Goal: Information Seeking & Learning: Learn about a topic

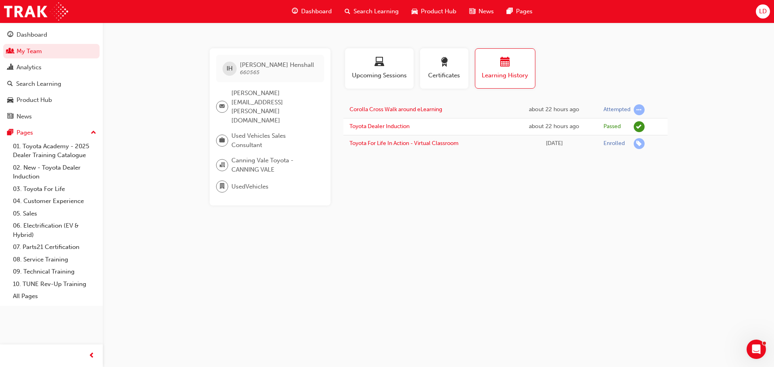
drag, startPoint x: 470, startPoint y: 107, endPoint x: 458, endPoint y: 110, distance: 11.5
click at [470, 107] on td "Corolla Cross Walk around eLearning" at bounding box center [428, 110] width 168 height 17
click at [423, 111] on link "Corolla Cross Walk around eLearning" at bounding box center [396, 109] width 93 height 7
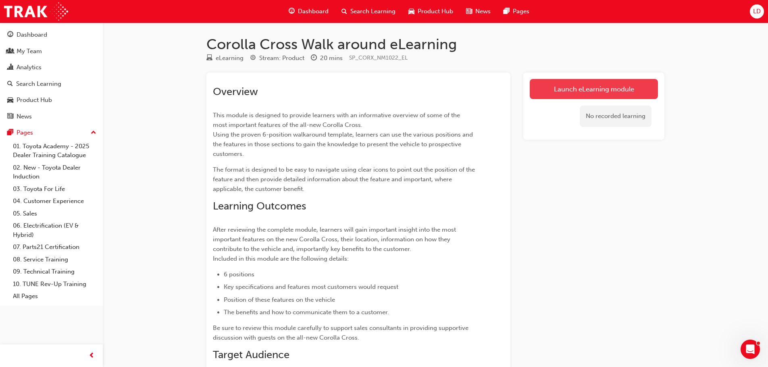
click at [592, 88] on link "Launch eLearning module" at bounding box center [594, 89] width 128 height 20
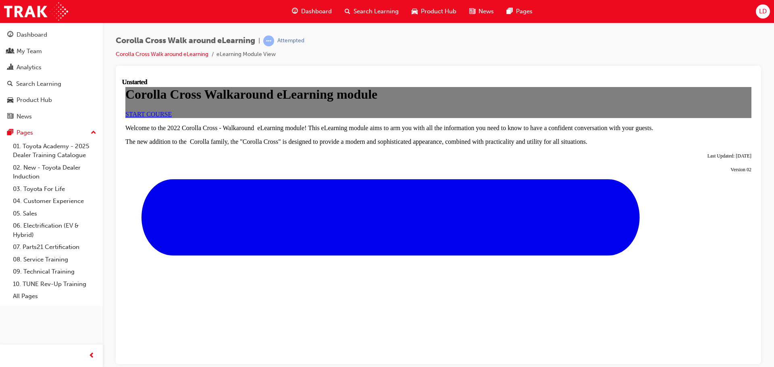
scroll to position [81, 0]
click at [172, 117] on link "START COURSE" at bounding box center [148, 113] width 46 height 7
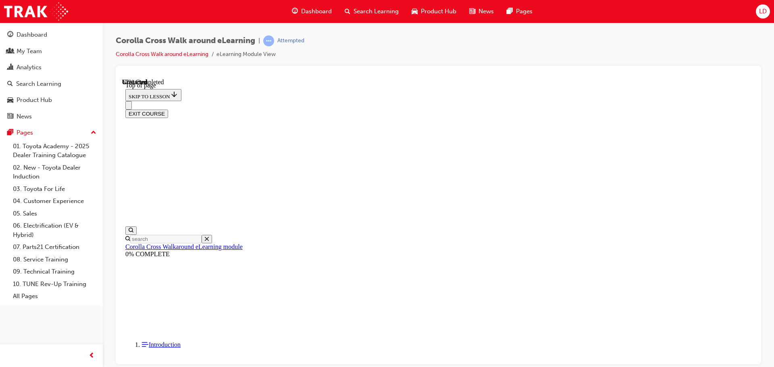
scroll to position [607, 0]
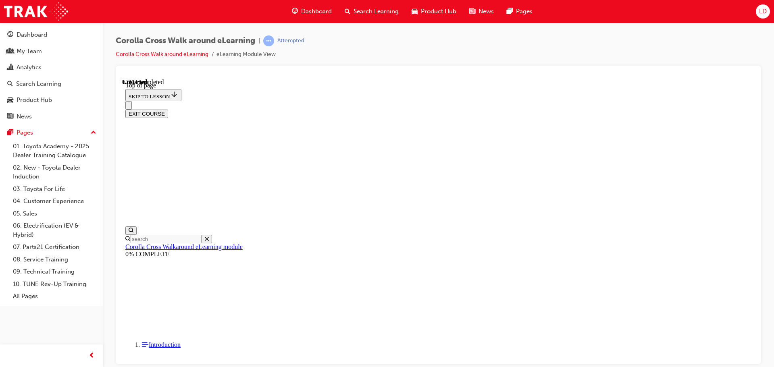
scroll to position [768, 0]
drag, startPoint x: 425, startPoint y: 297, endPoint x: 426, endPoint y: 293, distance: 4.5
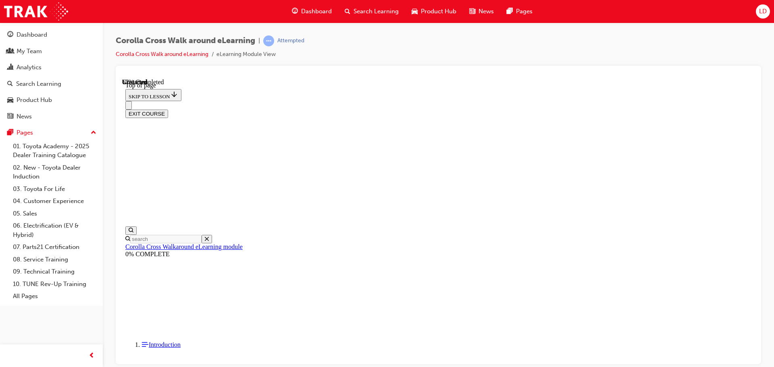
drag, startPoint x: 454, startPoint y: 344, endPoint x: 317, endPoint y: 331, distance: 138.1
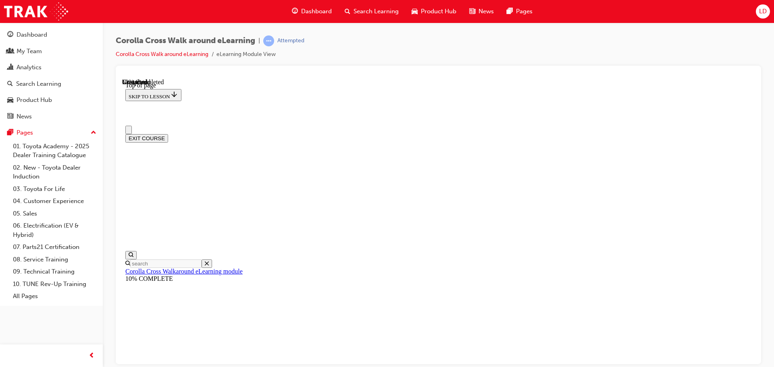
drag, startPoint x: 460, startPoint y: 206, endPoint x: 552, endPoint y: 207, distance: 91.9
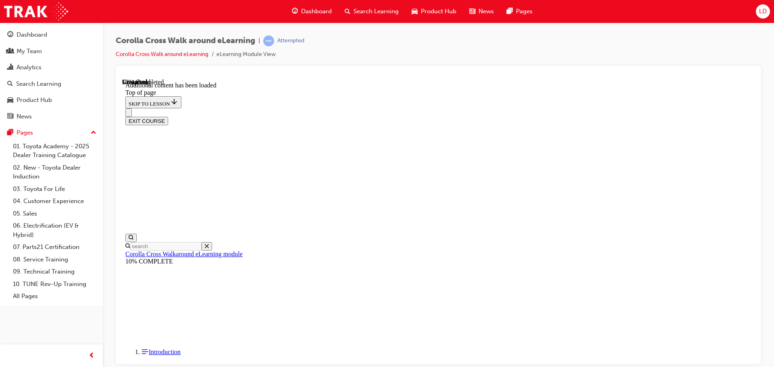
scroll to position [607, 0]
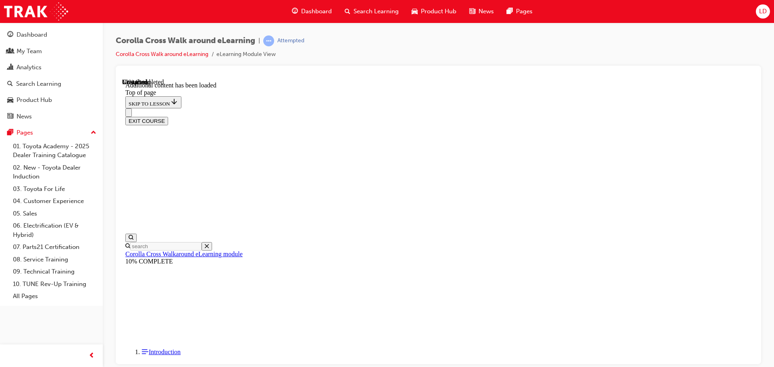
drag, startPoint x: 450, startPoint y: 182, endPoint x: 526, endPoint y: 179, distance: 75.5
drag, startPoint x: 554, startPoint y: 177, endPoint x: 571, endPoint y: 177, distance: 16.9
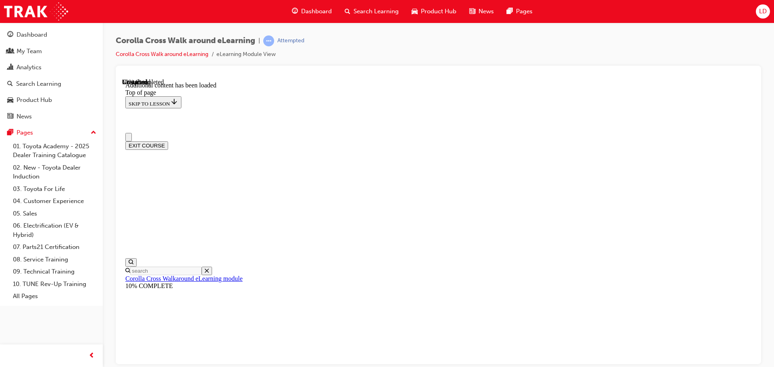
click at [129, 139] on icon "Close navigation menu" at bounding box center [129, 139] width 0 height 0
click at [132, 139] on icon "Open navigation menu" at bounding box center [133, 142] width 8 height 6
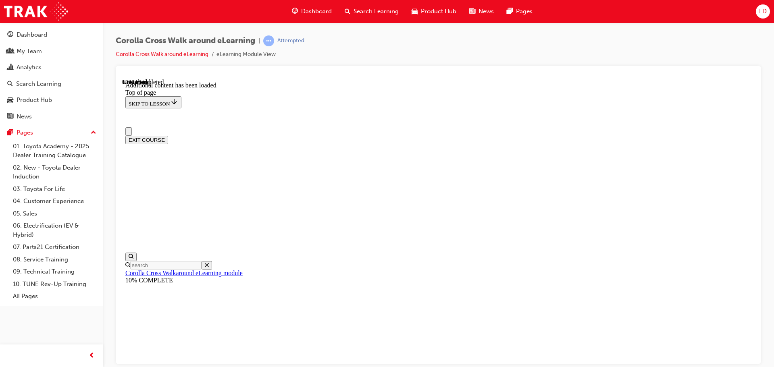
scroll to position [25, 0]
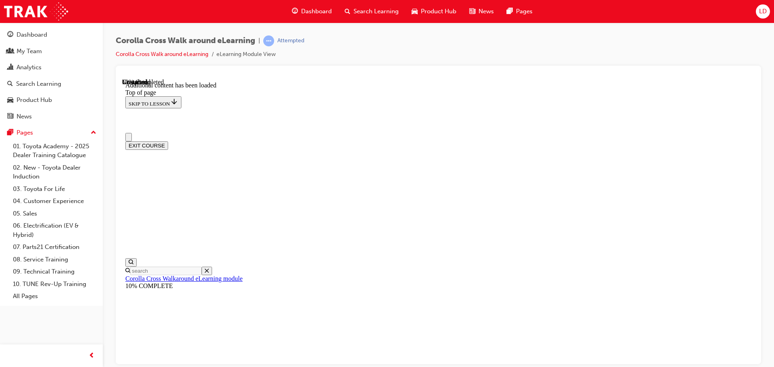
scroll to position [0, 0]
click at [196, 54] on link "Corolla Cross Walk around eLearning" at bounding box center [162, 54] width 93 height 7
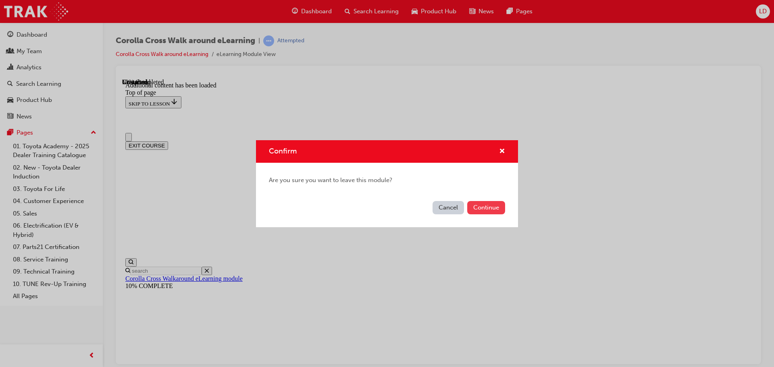
click at [470, 206] on button "Continue" at bounding box center [486, 207] width 38 height 13
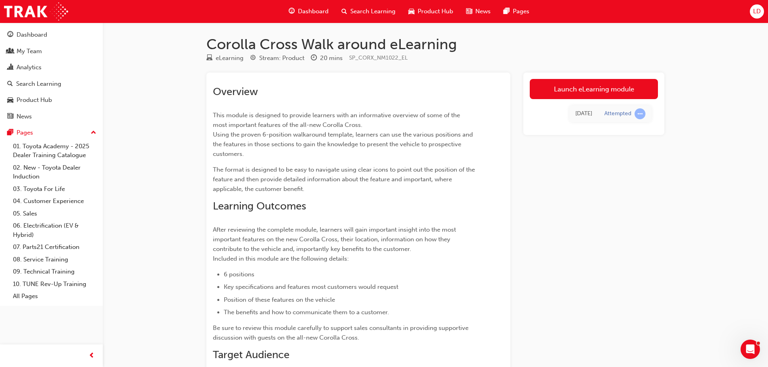
click at [601, 83] on link "Launch eLearning module" at bounding box center [594, 89] width 128 height 20
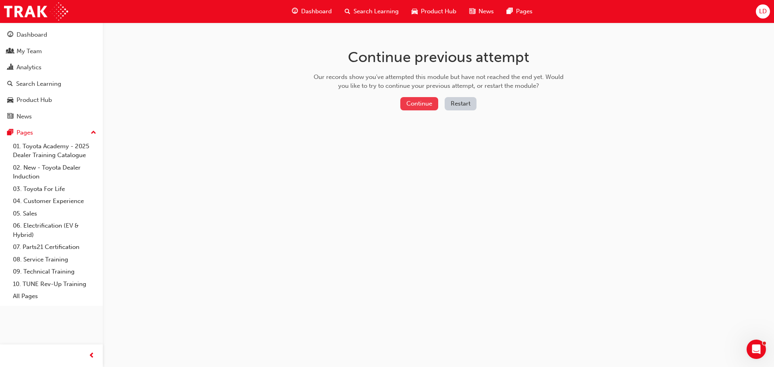
click at [424, 99] on button "Continue" at bounding box center [419, 103] width 38 height 13
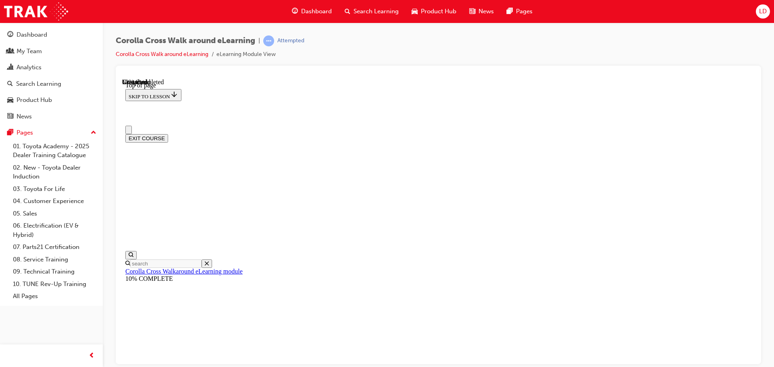
click at [168, 134] on button "EXIT COURSE" at bounding box center [146, 138] width 43 height 8
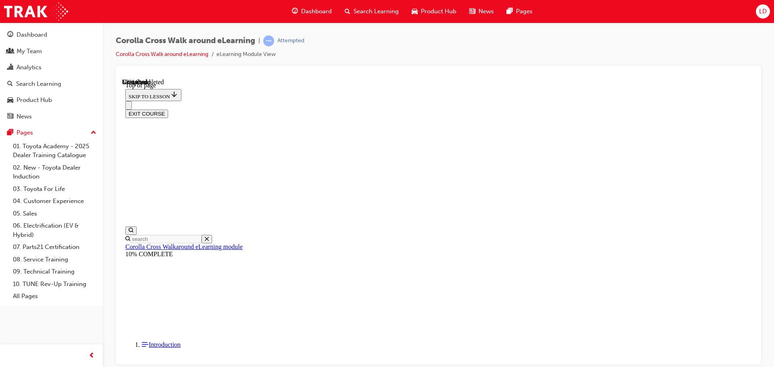
scroll to position [25, 0]
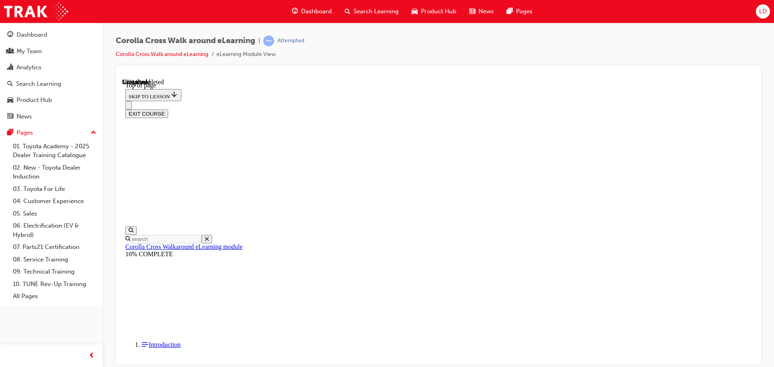
scroll to position [25, 0]
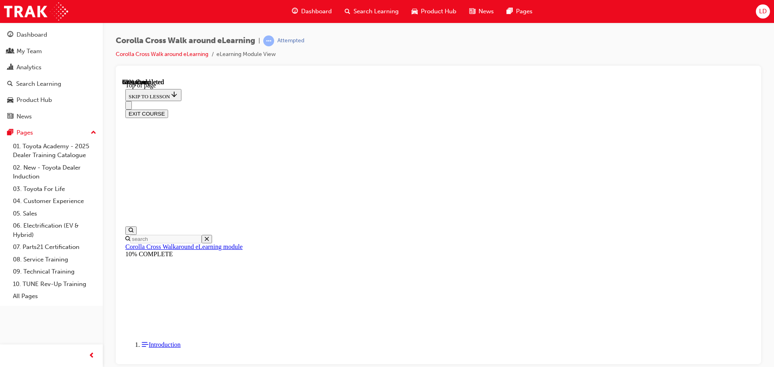
scroll to position [58, 0]
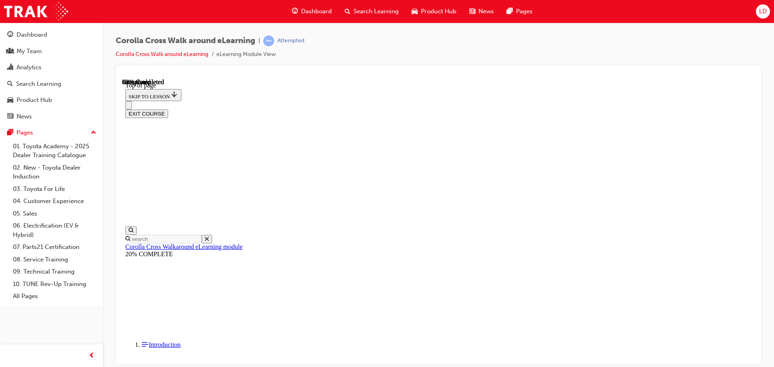
scroll to position [226, 0]
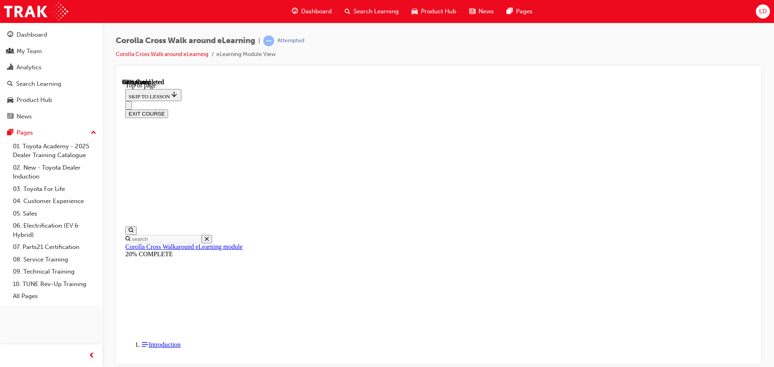
scroll to position [121, 0]
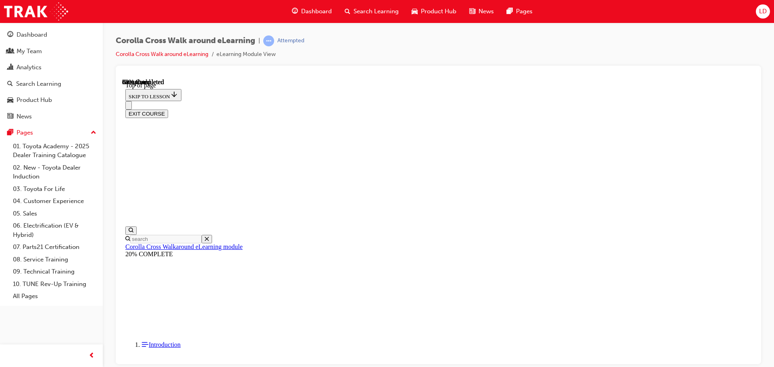
drag, startPoint x: 484, startPoint y: 235, endPoint x: 434, endPoint y: 234, distance: 50.0
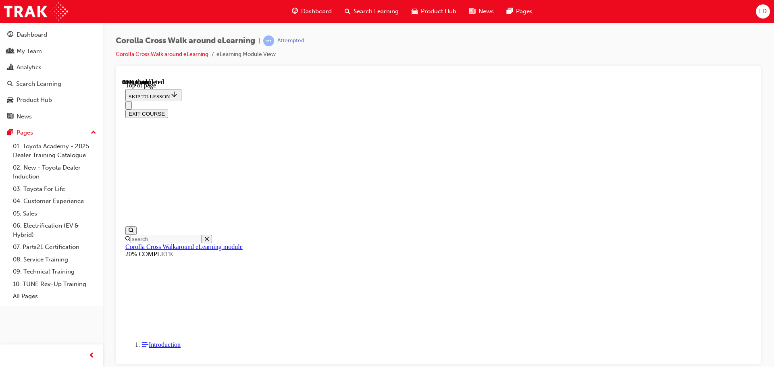
drag, startPoint x: 515, startPoint y: 192, endPoint x: 401, endPoint y: 204, distance: 114.4
drag, startPoint x: 395, startPoint y: 241, endPoint x: 414, endPoint y: 254, distance: 22.6
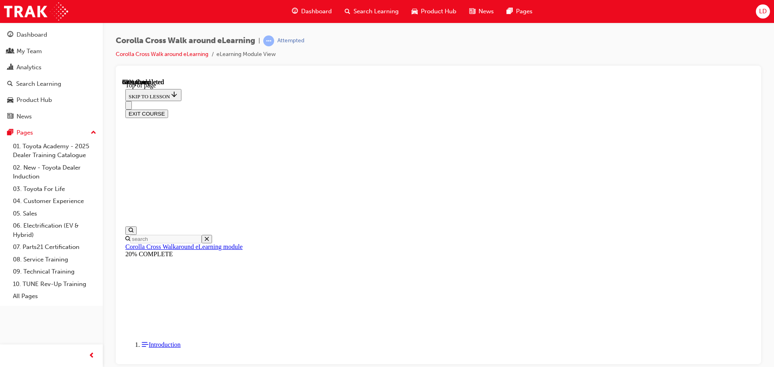
drag, startPoint x: 442, startPoint y: 196, endPoint x: 456, endPoint y: 200, distance: 14.2
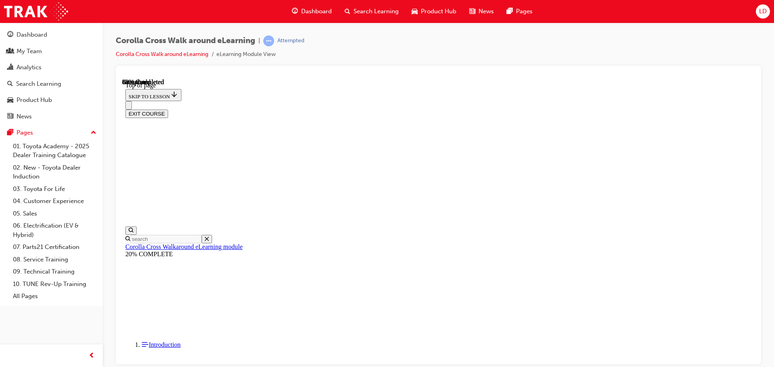
drag, startPoint x: 708, startPoint y: 230, endPoint x: 693, endPoint y: 231, distance: 15.0
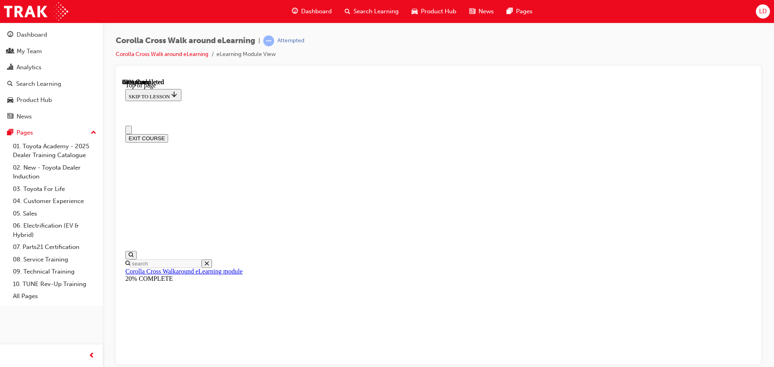
scroll to position [0, 0]
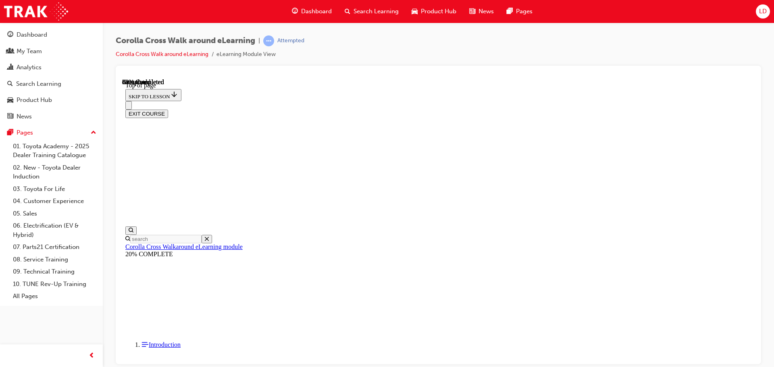
scroll to position [85, 0]
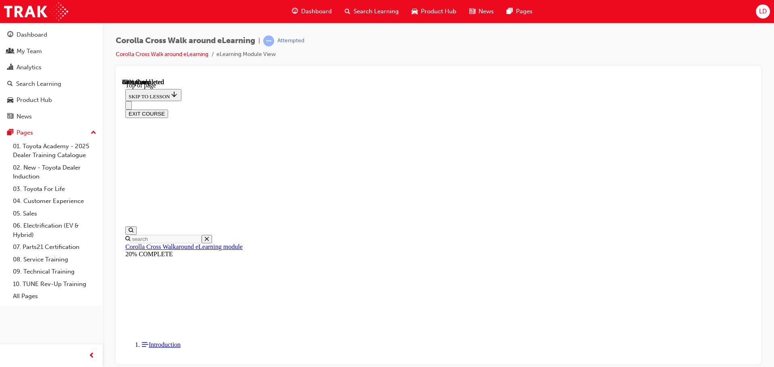
drag, startPoint x: 567, startPoint y: 213, endPoint x: 567, endPoint y: 209, distance: 4.1
drag, startPoint x: 544, startPoint y: 208, endPoint x: 501, endPoint y: 192, distance: 45.8
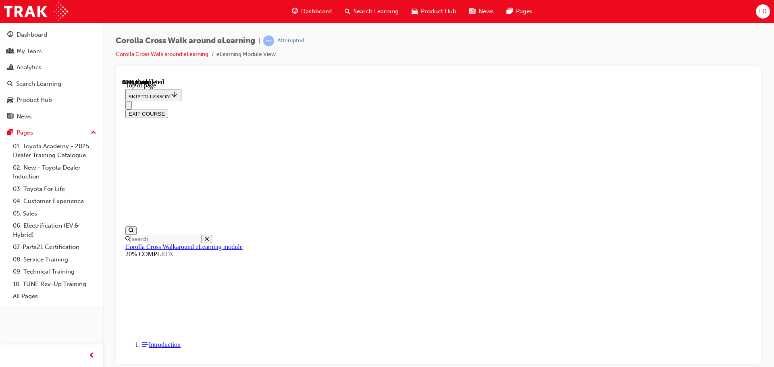
drag, startPoint x: 179, startPoint y: 147, endPoint x: 171, endPoint y: 150, distance: 8.9
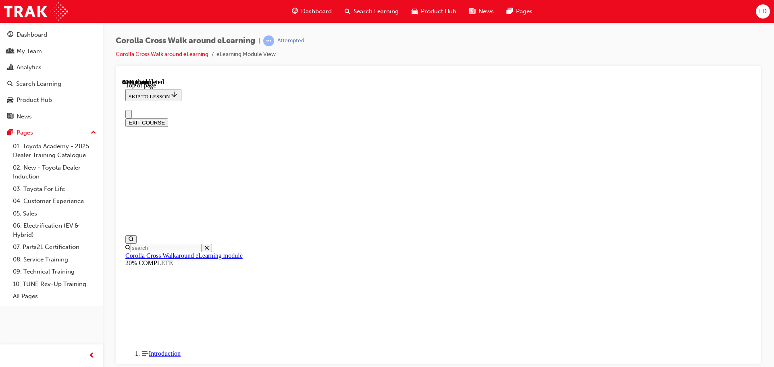
scroll to position [0, 0]
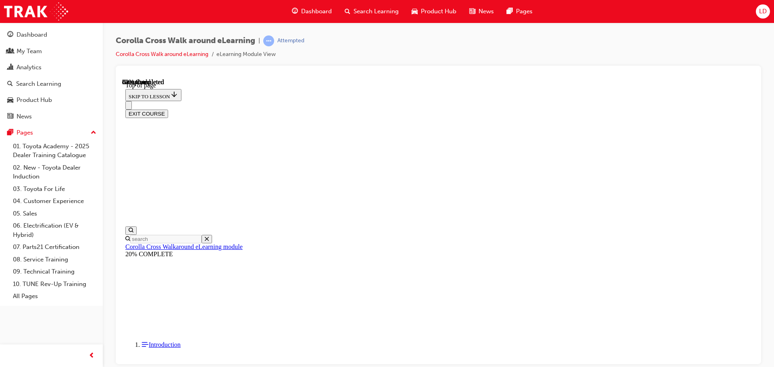
scroll to position [388, 0]
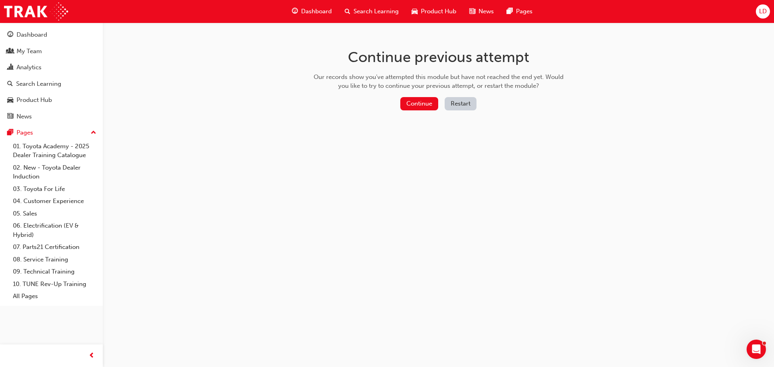
click at [421, 92] on div "Continue previous attempt Our records show you've attempted this module but hav…" at bounding box center [439, 81] width 262 height 117
click at [420, 107] on button "Continue" at bounding box center [419, 103] width 38 height 13
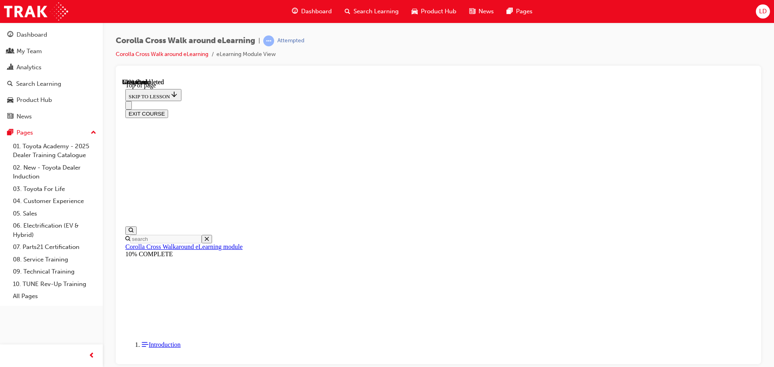
scroll to position [670, 0]
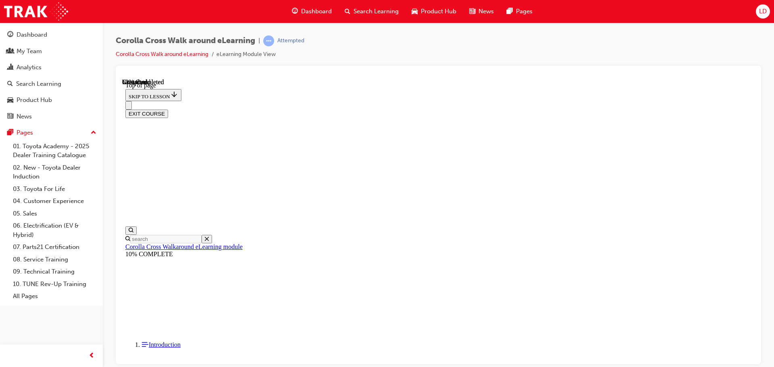
scroll to position [696, 0]
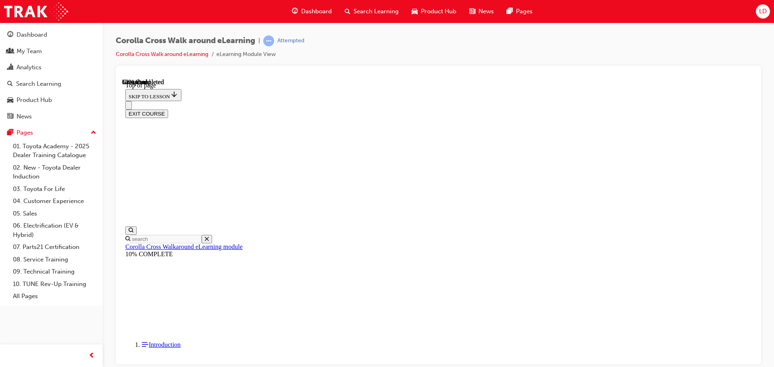
scroll to position [158, 0]
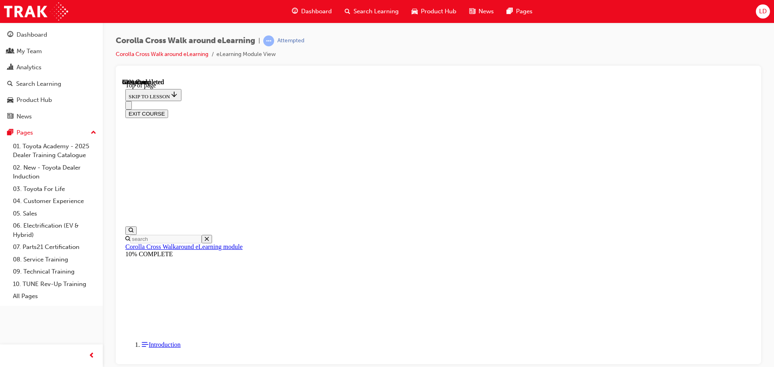
scroll to position [58, 0]
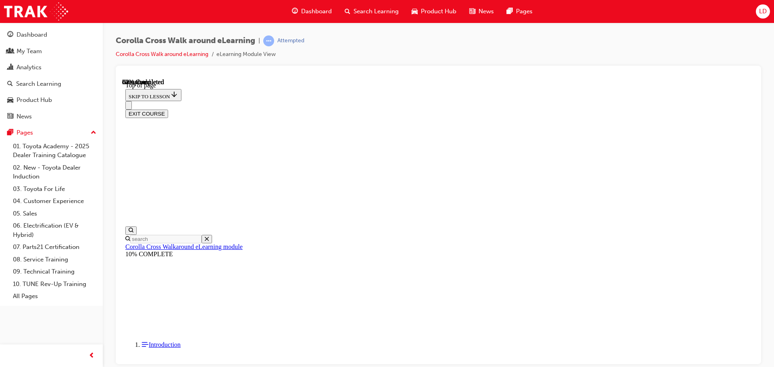
scroll to position [235, 0]
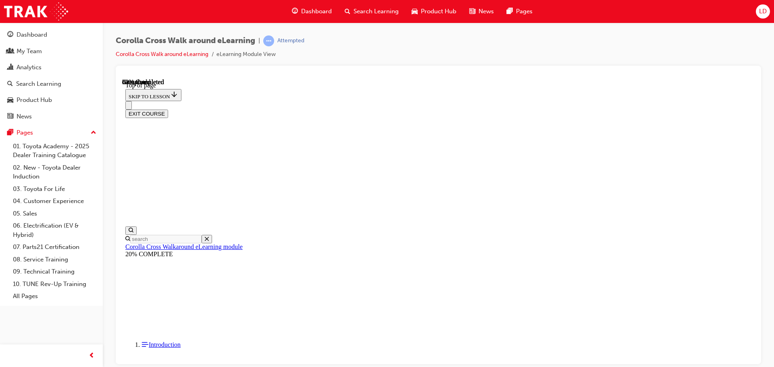
scroll to position [25, 0]
drag, startPoint x: 429, startPoint y: 315, endPoint x: 418, endPoint y: 312, distance: 11.5
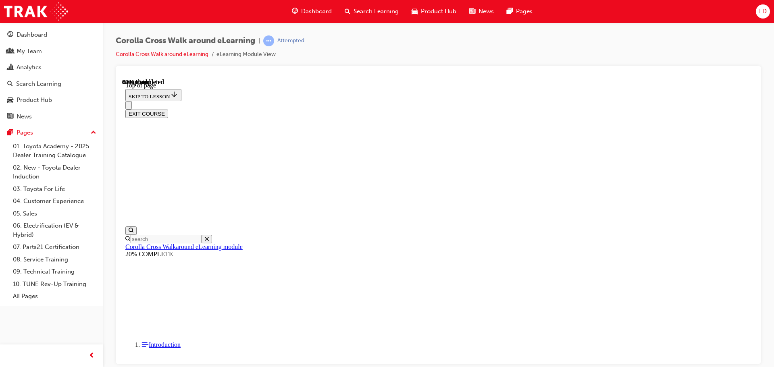
scroll to position [33, 0]
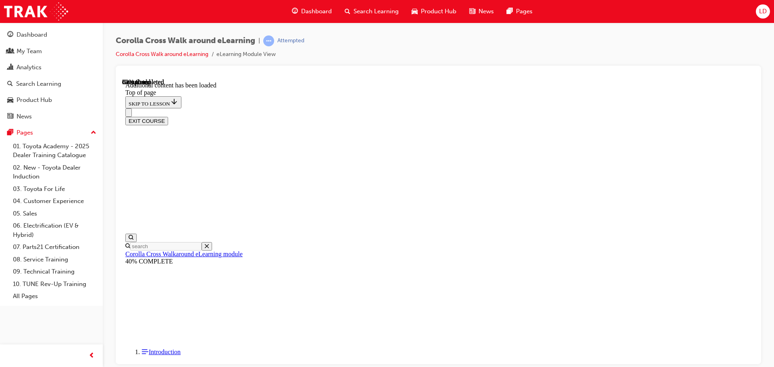
scroll to position [0, 0]
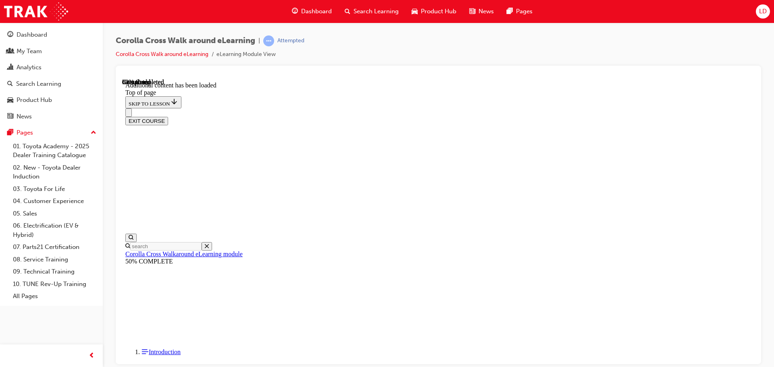
scroll to position [25, 0]
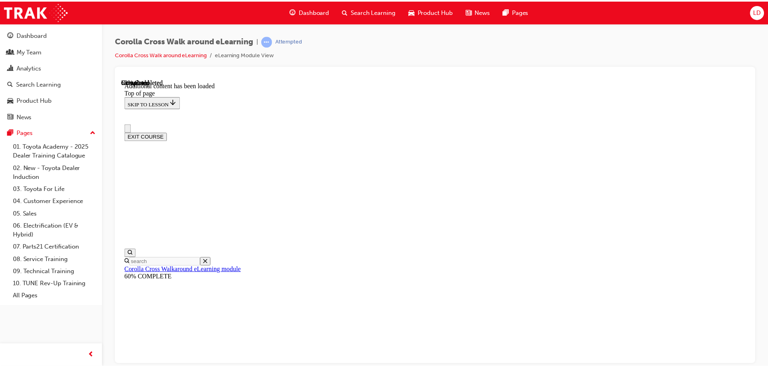
scroll to position [25, 0]
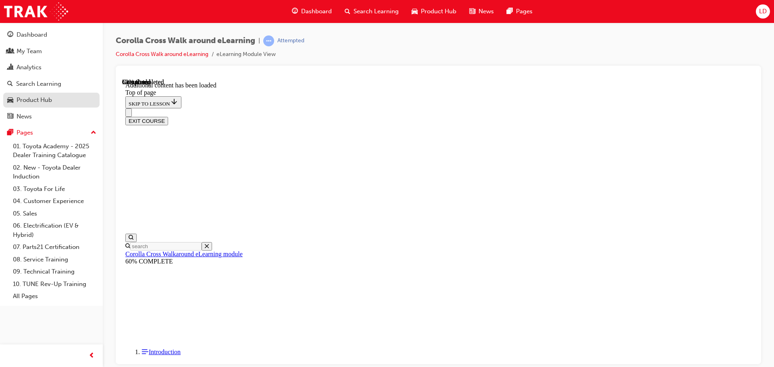
click at [39, 101] on div "Product Hub" at bounding box center [34, 100] width 35 height 9
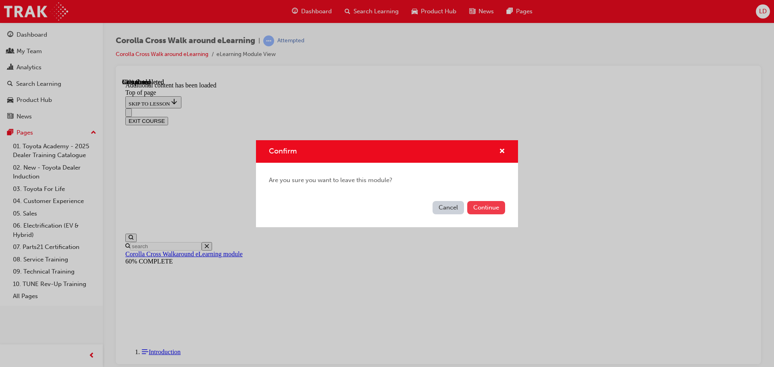
click at [472, 204] on button "Continue" at bounding box center [486, 207] width 38 height 13
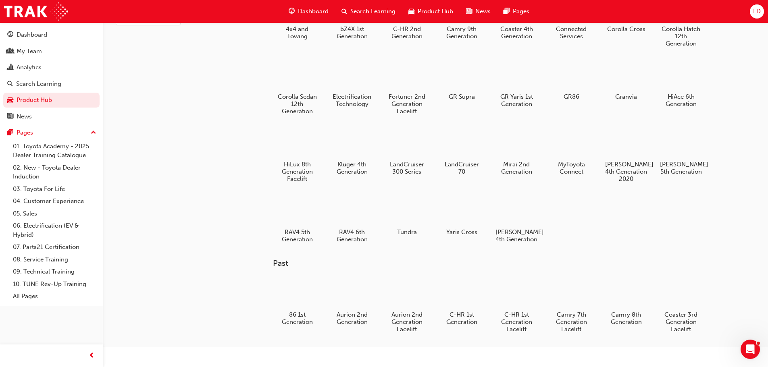
scroll to position [81, 0]
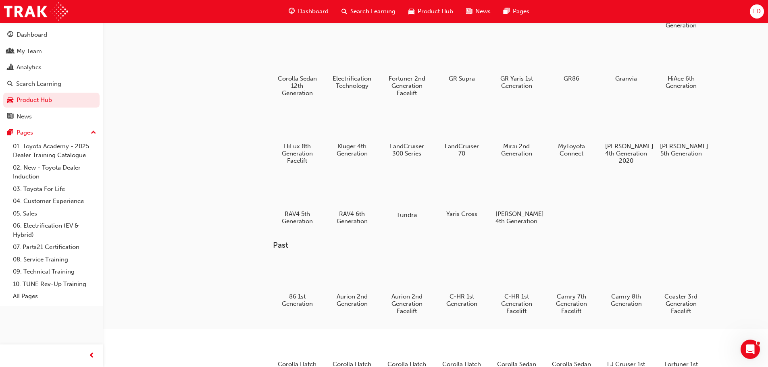
click at [406, 198] on div at bounding box center [406, 192] width 45 height 32
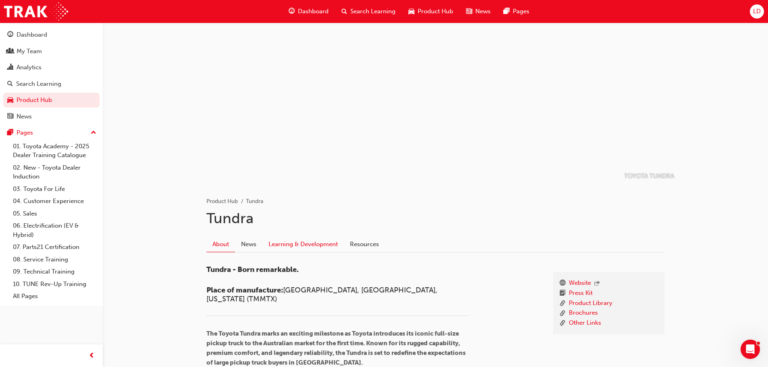
click at [295, 244] on link "Learning & Development" at bounding box center [303, 244] width 81 height 15
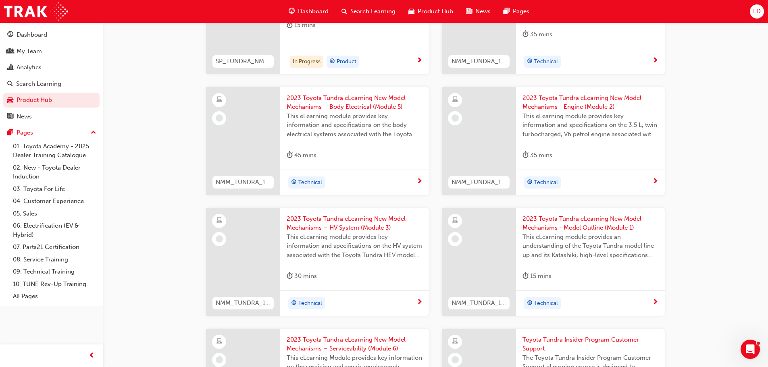
scroll to position [282, 0]
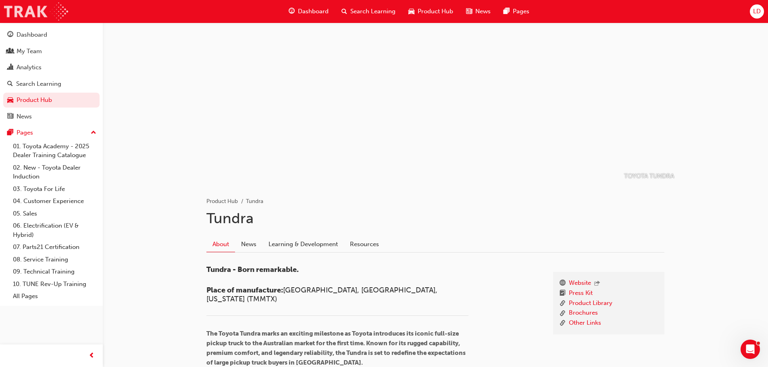
scroll to position [81, 0]
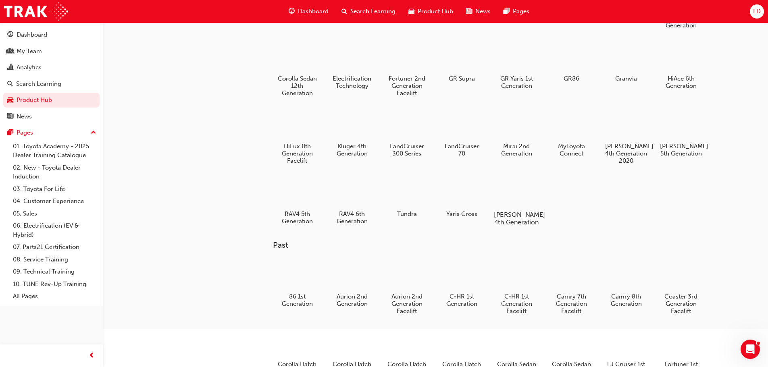
click at [519, 199] on div at bounding box center [516, 191] width 45 height 32
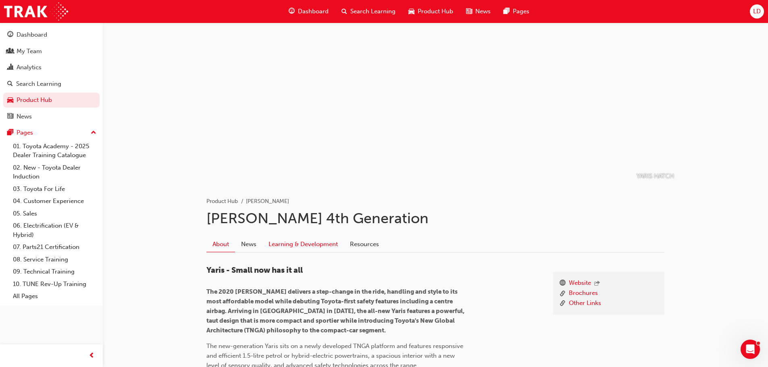
click at [301, 243] on link "Learning & Development" at bounding box center [303, 244] width 81 height 15
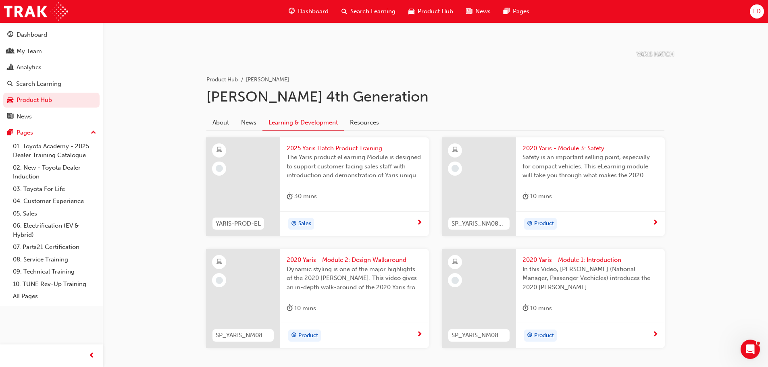
scroll to position [121, 0]
click at [322, 183] on div "The Yaris product eLearning Module is designed to support customer facing sales…" at bounding box center [355, 169] width 136 height 32
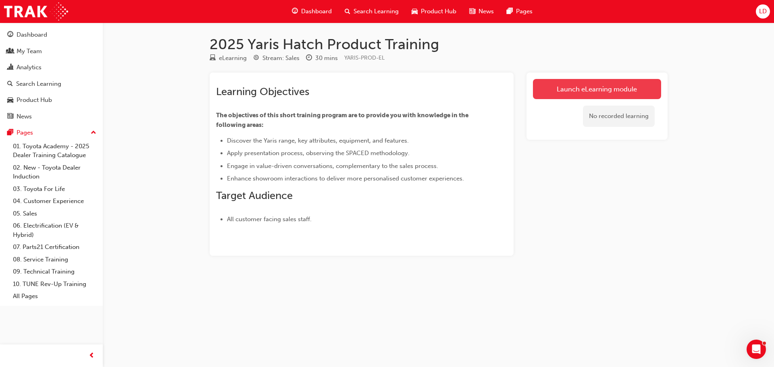
click at [602, 95] on link "Launch eLearning module" at bounding box center [597, 89] width 128 height 20
